Goal: Task Accomplishment & Management: Use online tool/utility

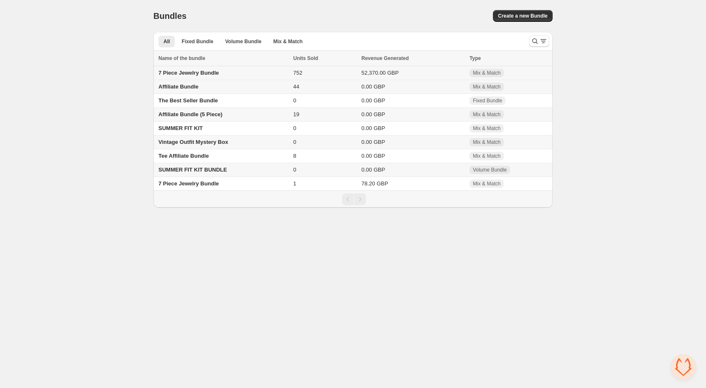
click at [251, 73] on td "7 Piece Jewelry Bundle" at bounding box center [221, 73] width 137 height 14
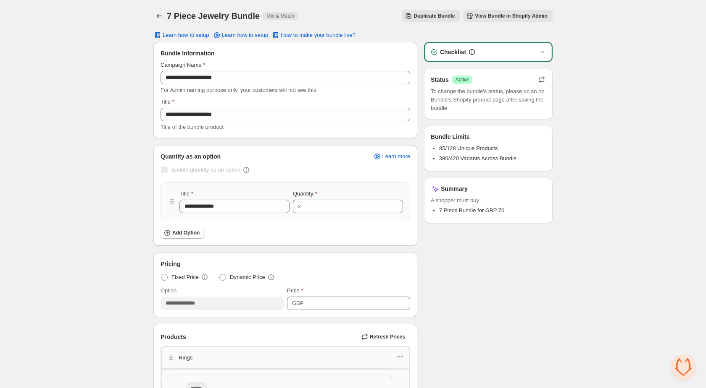
click at [542, 79] on icon "button" at bounding box center [541, 80] width 8 height 8
click at [505, 15] on span "View Bundle in Shopify Admin" at bounding box center [511, 16] width 73 height 7
click at [541, 76] on icon "button" at bounding box center [541, 80] width 8 height 8
